Goal: Information Seeking & Learning: Learn about a topic

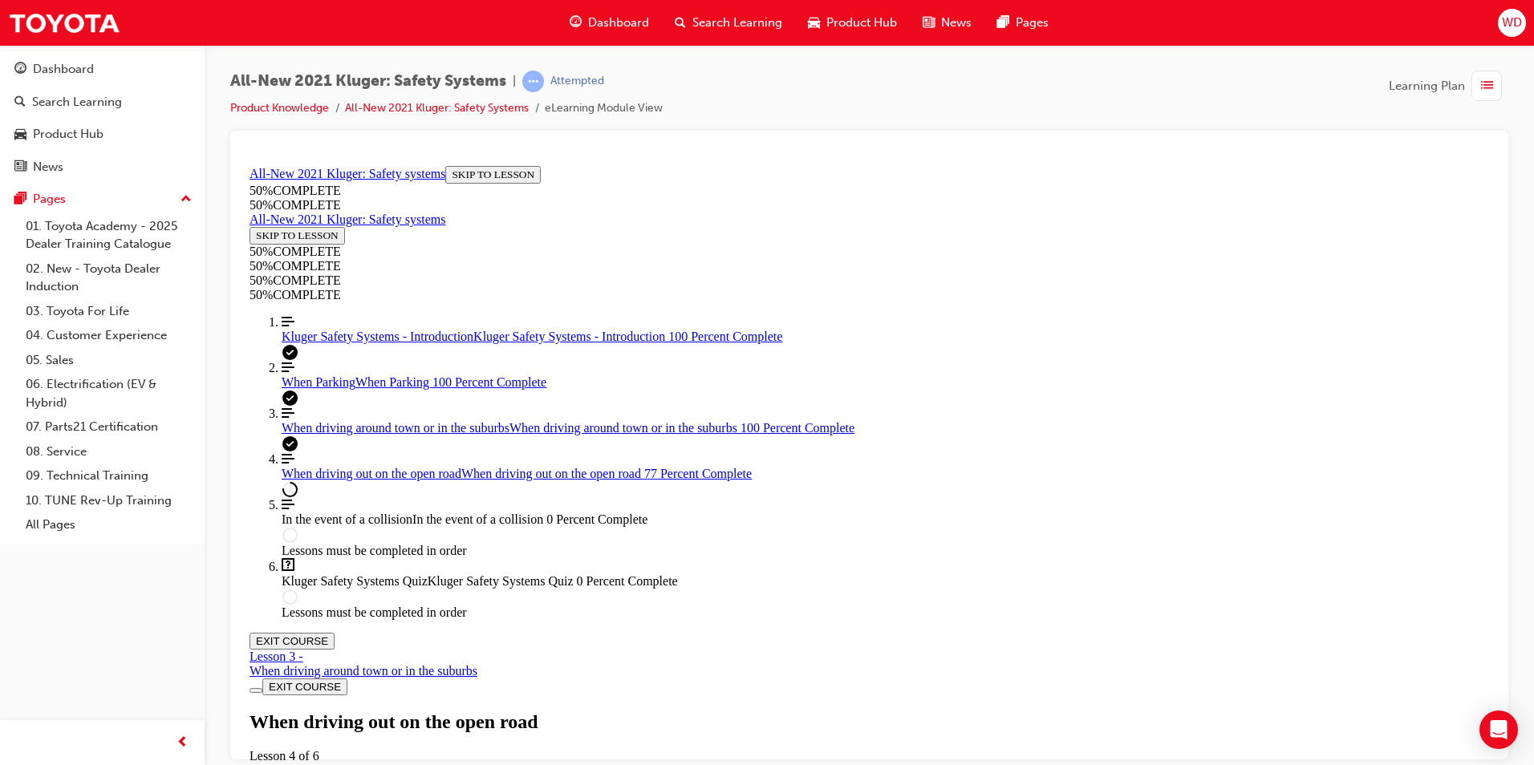
scroll to position [8069, 0]
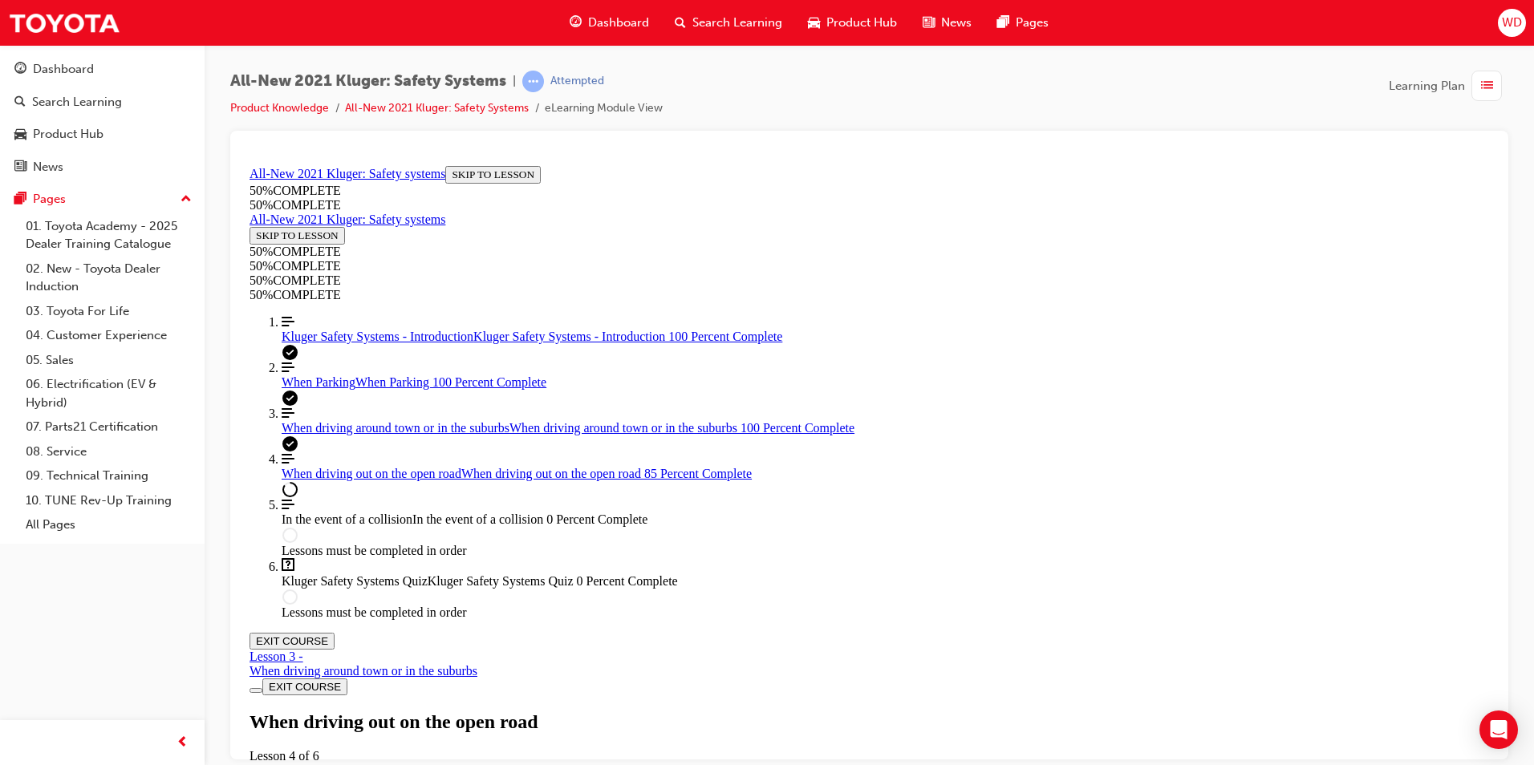
scroll to position [9075, 0]
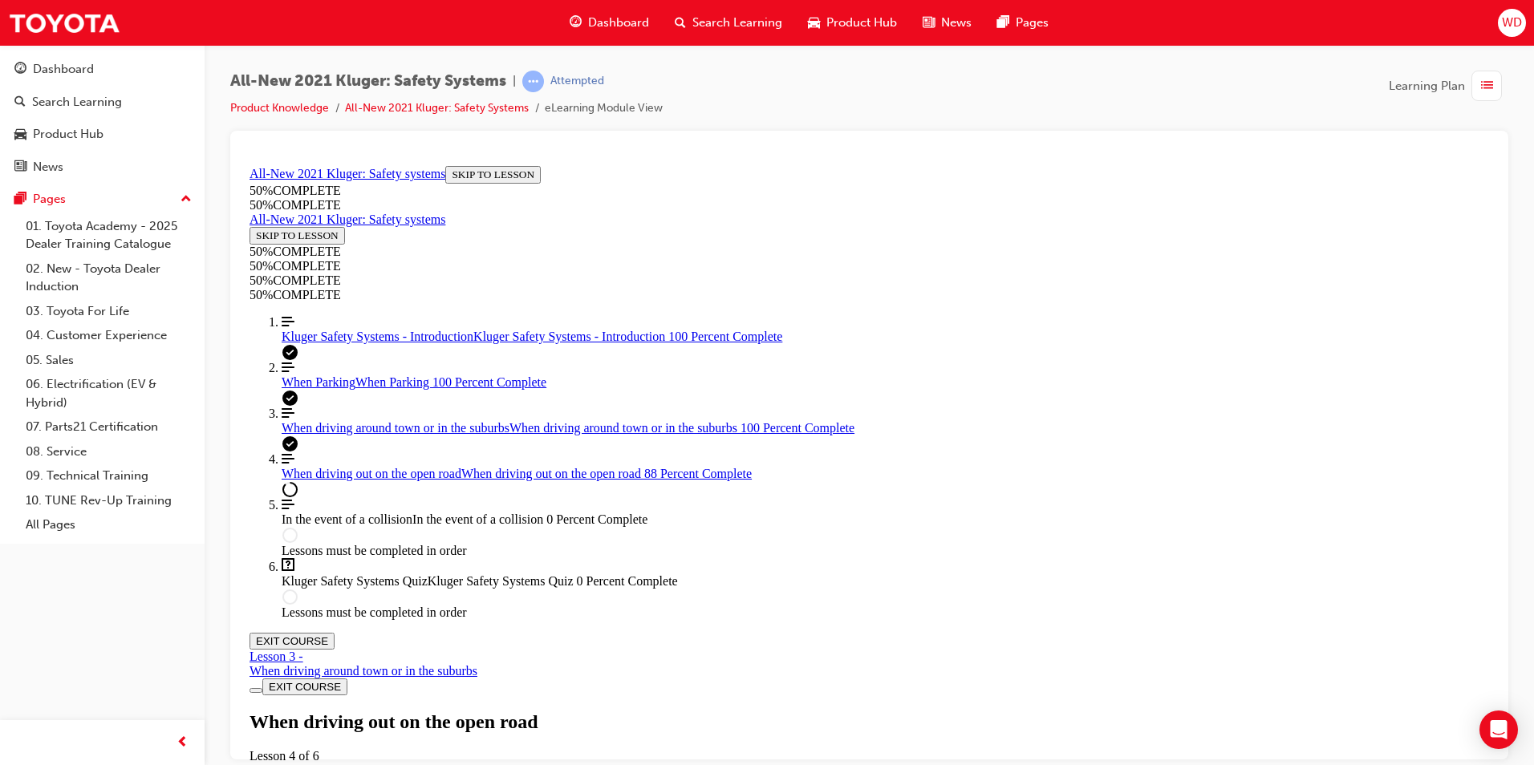
scroll to position [8032, 0]
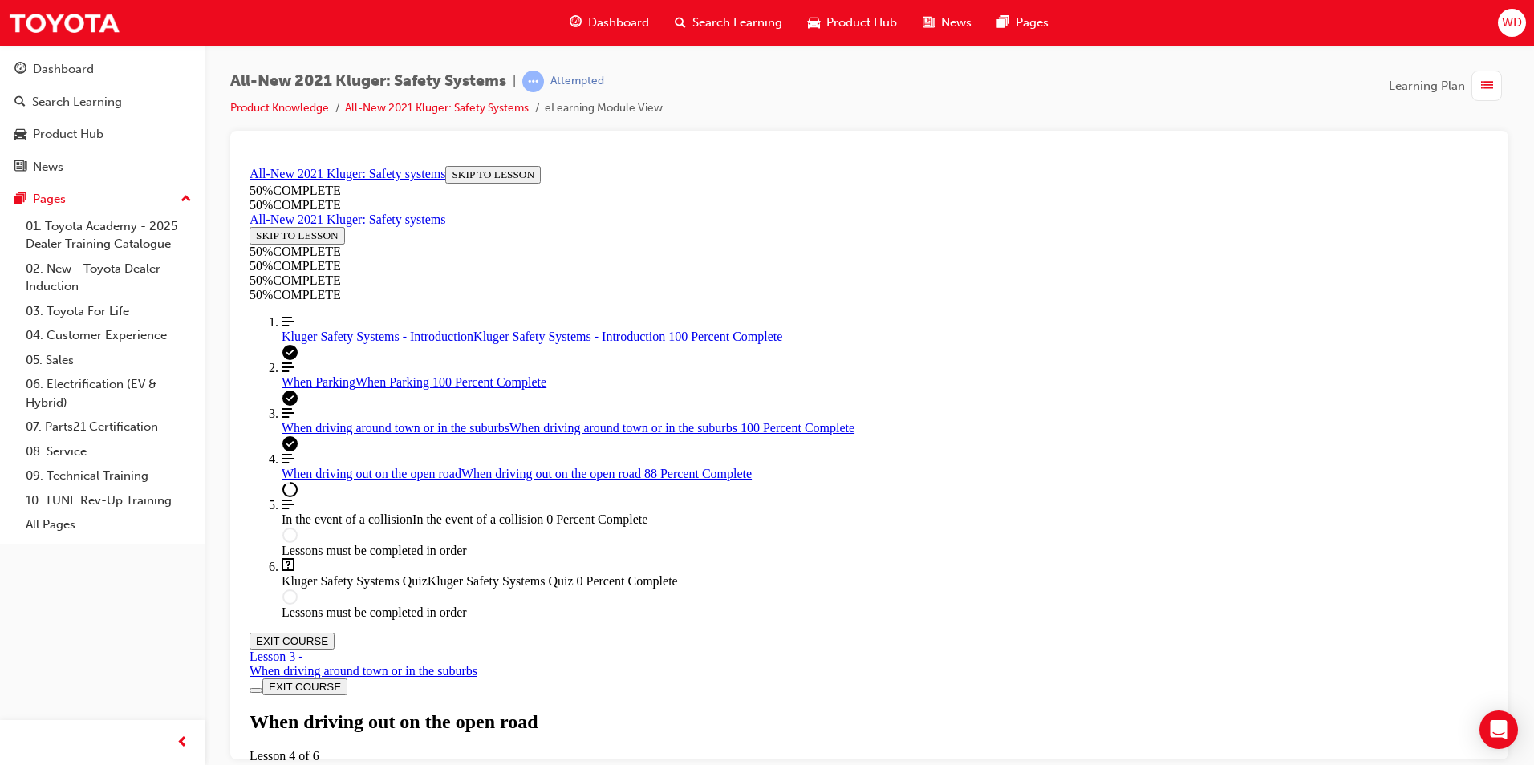
click at [335, 632] on button "EXIT COURSE" at bounding box center [291, 640] width 85 height 17
